Goal: Information Seeking & Learning: Learn about a topic

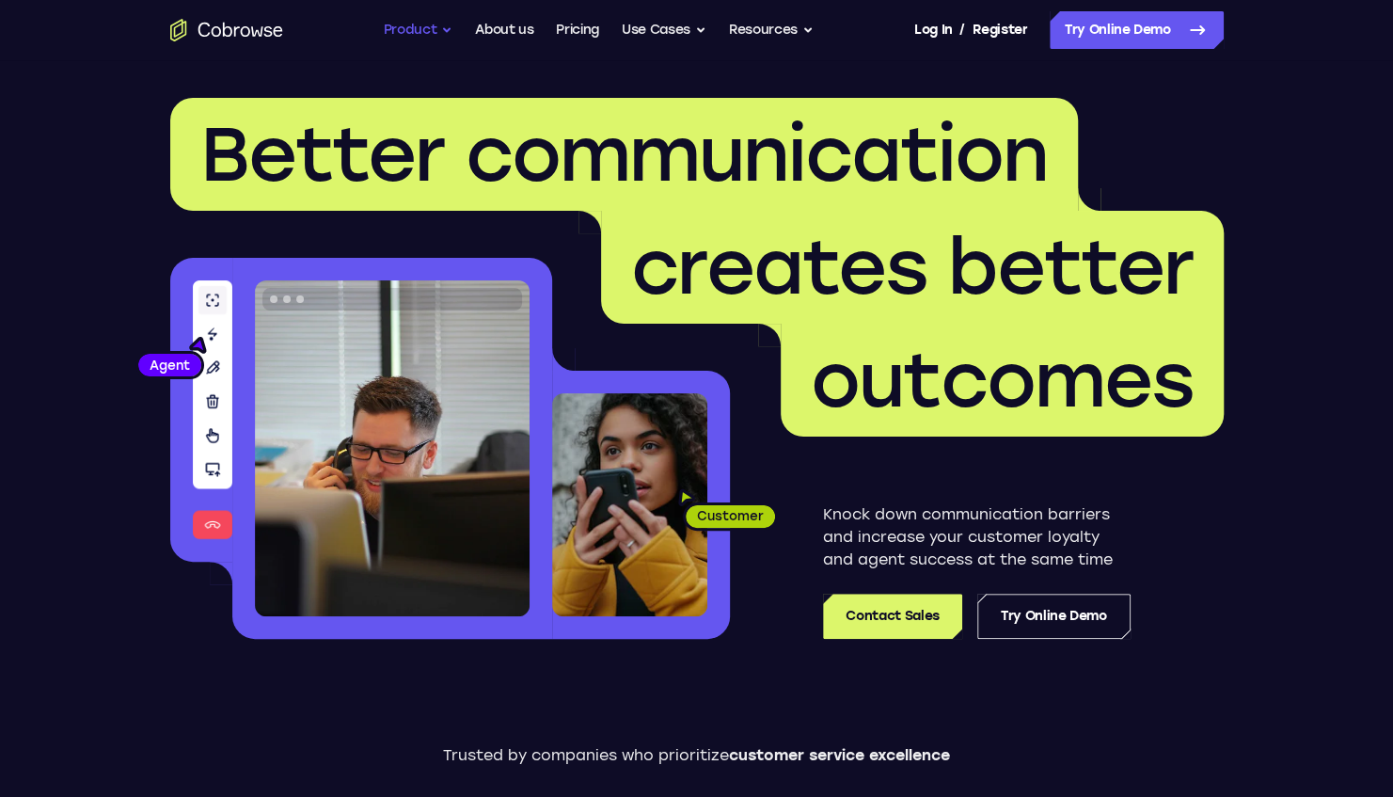
click at [411, 26] on button "Product" at bounding box center [419, 30] width 70 height 38
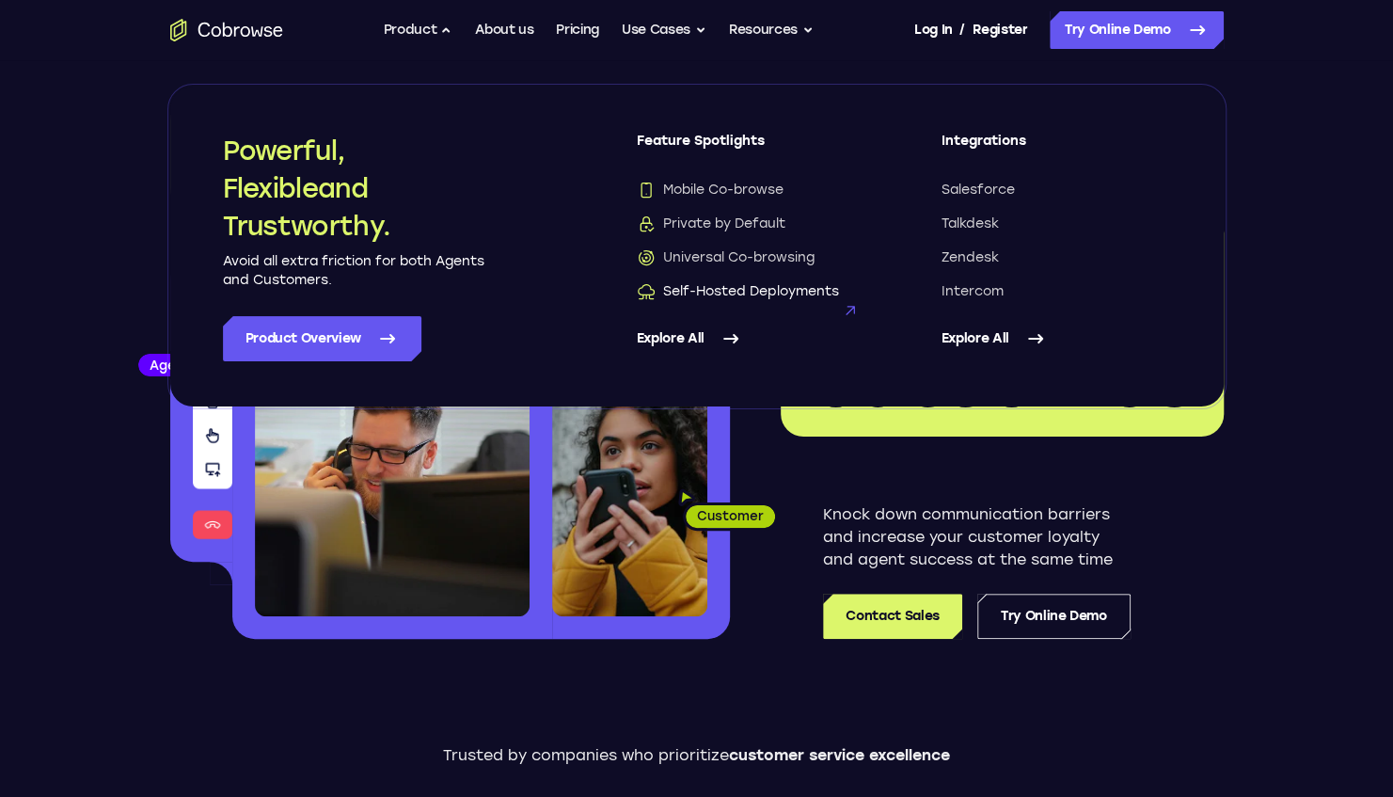
click at [743, 286] on span "Self-Hosted Deployments" at bounding box center [738, 291] width 202 height 19
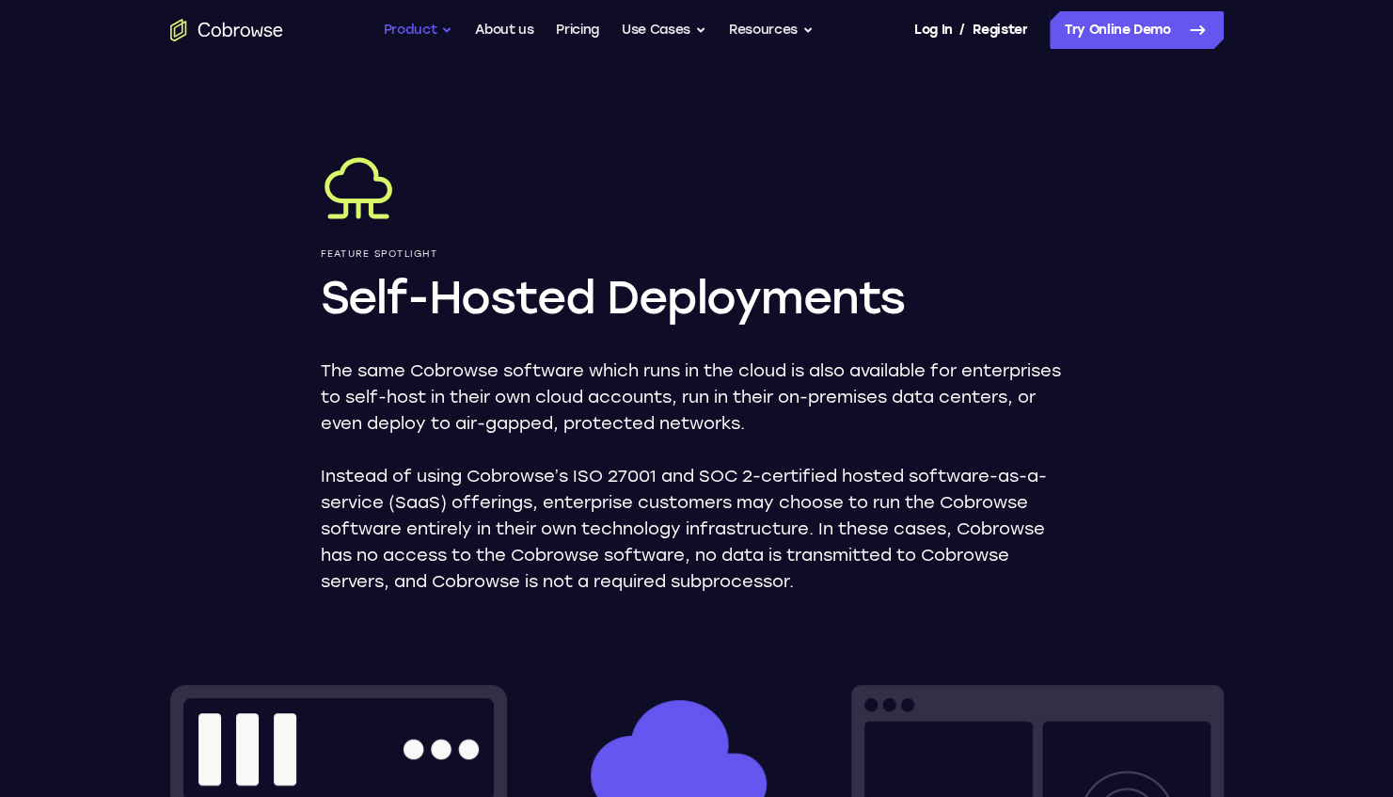
click at [403, 24] on button "Product" at bounding box center [419, 30] width 70 height 38
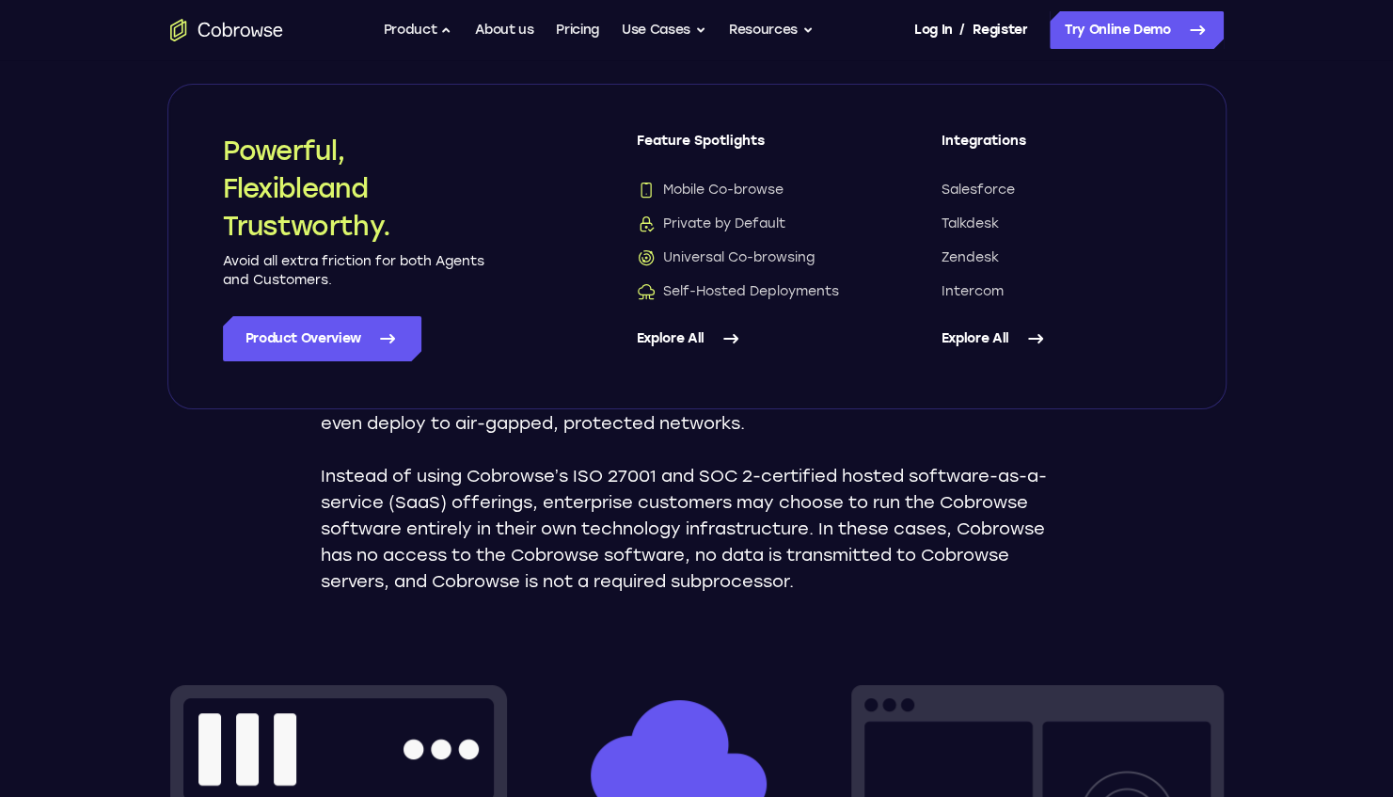
click at [674, 333] on link "Explore All" at bounding box center [752, 338] width 230 height 45
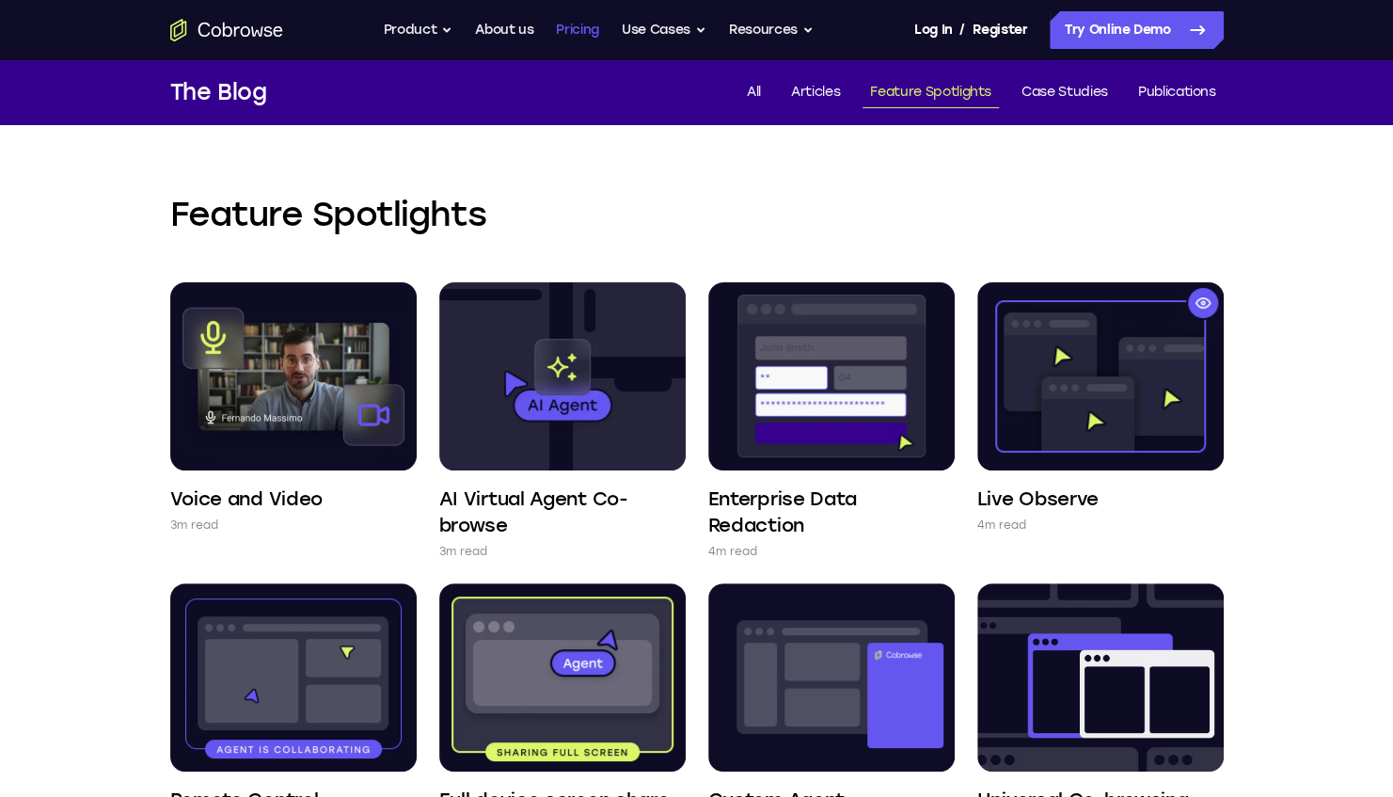
click at [565, 24] on link "Pricing" at bounding box center [577, 30] width 43 height 38
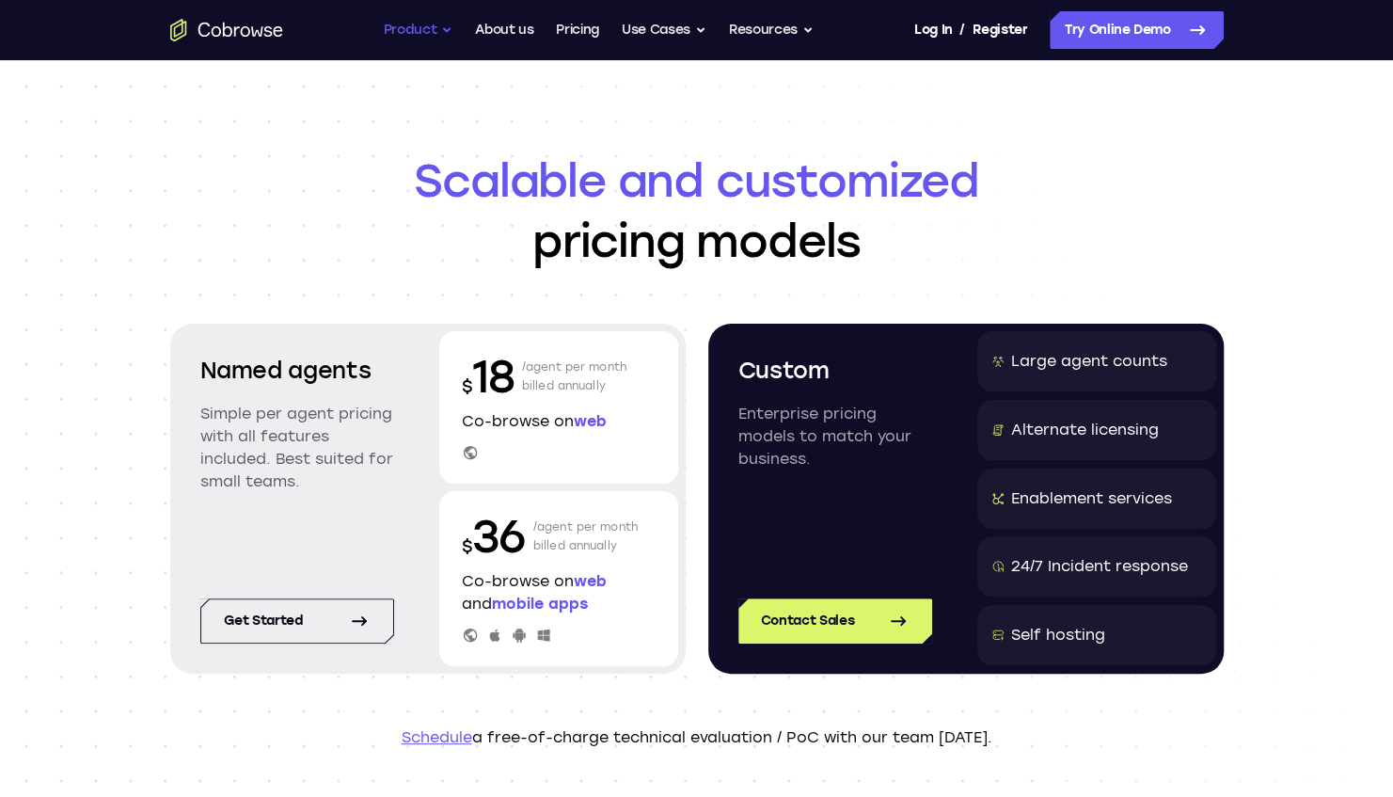
click at [428, 32] on button "Product" at bounding box center [419, 30] width 70 height 38
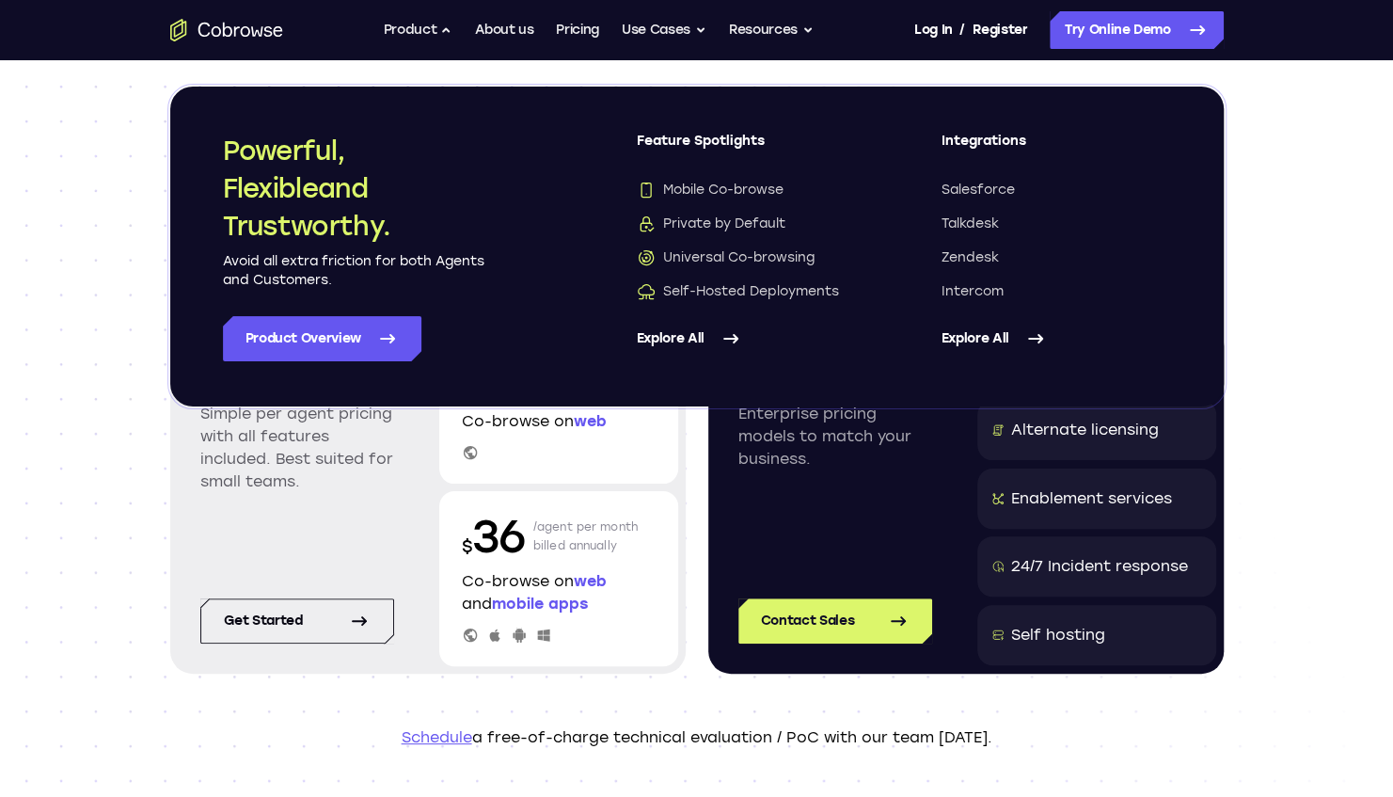
click at [991, 347] on link "Explore All" at bounding box center [1057, 338] width 230 height 45
